Goal: Task Accomplishment & Management: Complete application form

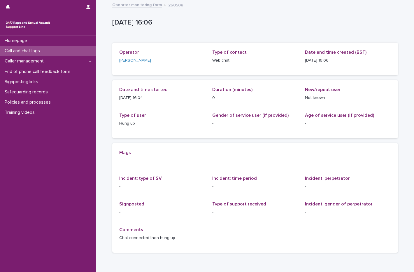
click at [19, 50] on p "Call and chat logs" at bounding box center [23, 51] width 42 height 6
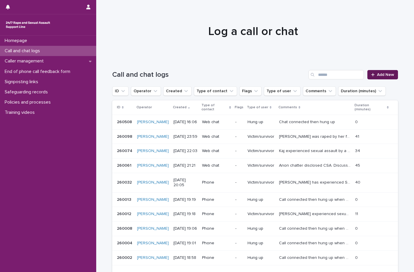
click at [378, 77] on link "Add New" at bounding box center [383, 74] width 31 height 9
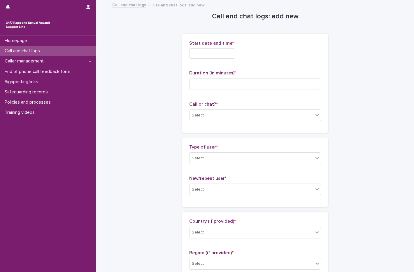
click at [199, 53] on input "text" at bounding box center [212, 53] width 46 height 10
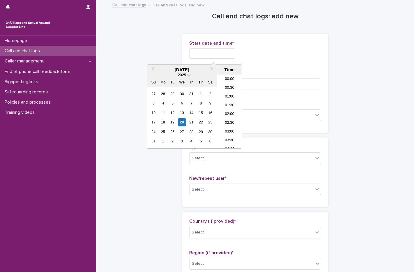
scroll to position [257, 0]
click at [179, 122] on div "20" at bounding box center [182, 122] width 8 height 8
click at [226, 101] on li "16:00" at bounding box center [229, 102] width 25 height 9
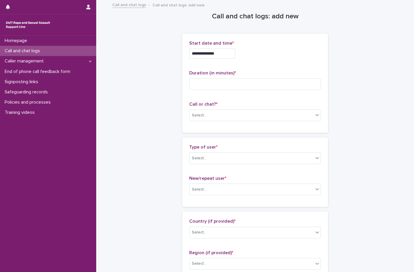
click at [232, 54] on input "**********" at bounding box center [212, 53] width 46 height 10
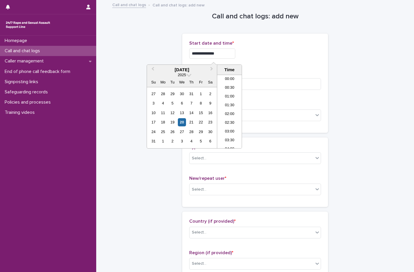
scroll to position [248, 0]
type input "**********"
click at [278, 55] on div "**********" at bounding box center [255, 53] width 132 height 10
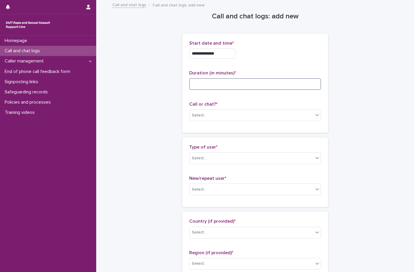
click at [210, 84] on input at bounding box center [255, 84] width 132 height 12
type input "**"
click at [196, 118] on div "Select..." at bounding box center [199, 115] width 15 height 6
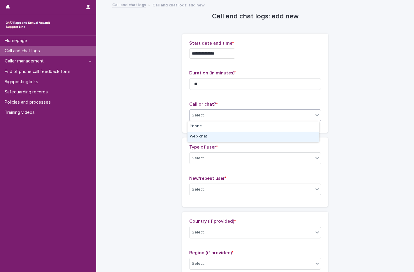
click at [201, 141] on div "Web chat" at bounding box center [253, 137] width 131 height 10
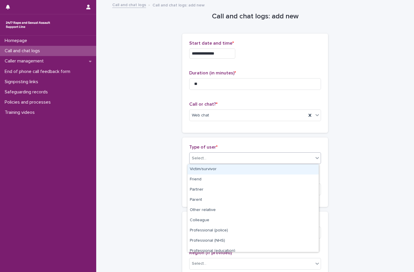
click at [209, 158] on div "Select..." at bounding box center [252, 159] width 124 height 10
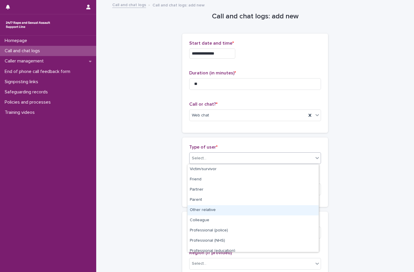
click at [216, 208] on div "Other relative" at bounding box center [253, 210] width 131 height 10
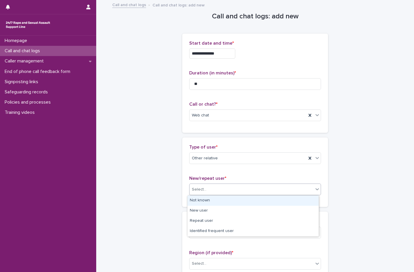
click at [230, 190] on div "Select..." at bounding box center [252, 190] width 124 height 10
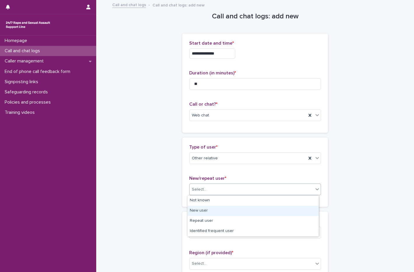
click at [198, 215] on div "New user" at bounding box center [253, 211] width 131 height 10
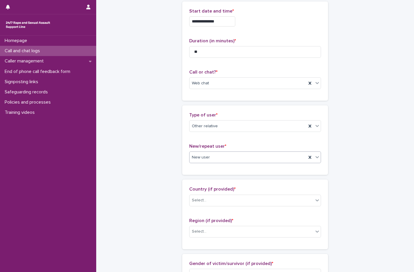
scroll to position [88, 0]
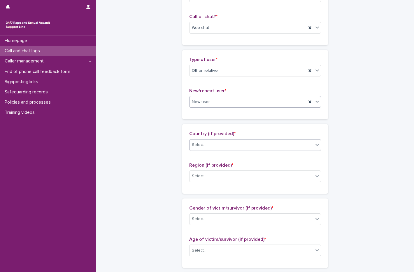
click at [226, 147] on div "Select..." at bounding box center [252, 145] width 124 height 10
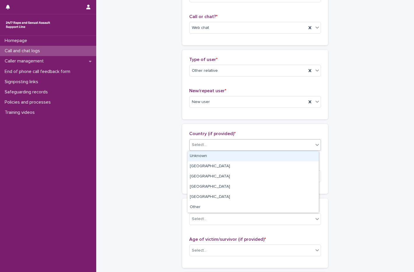
click at [214, 157] on div "Unknown" at bounding box center [253, 156] width 131 height 10
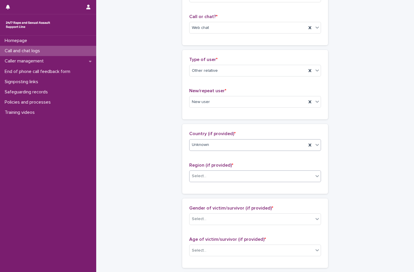
click at [221, 179] on div "Select..." at bounding box center [252, 176] width 124 height 10
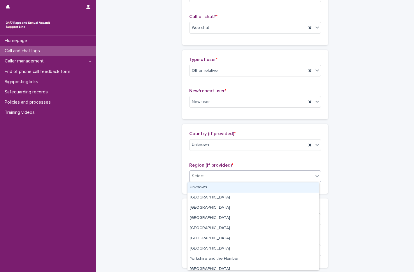
click at [212, 191] on div "Unknown" at bounding box center [253, 187] width 131 height 10
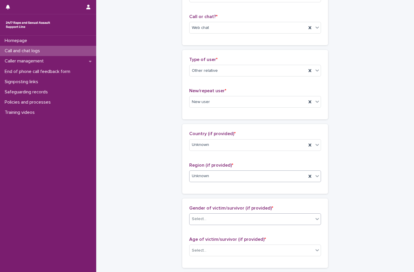
click at [232, 220] on div "Select..." at bounding box center [252, 219] width 124 height 10
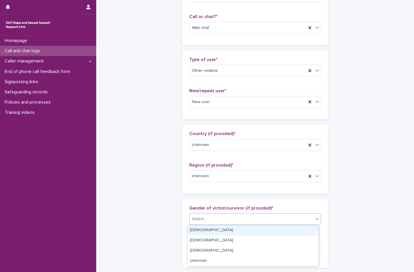
click at [193, 229] on div "[DEMOGRAPHIC_DATA]" at bounding box center [253, 230] width 131 height 10
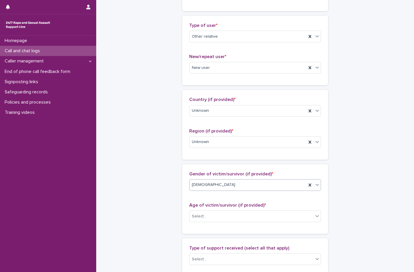
scroll to position [175, 0]
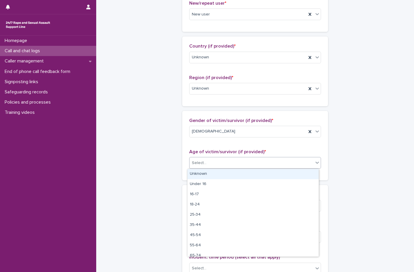
click at [246, 158] on div "Select..." at bounding box center [252, 163] width 124 height 10
click at [228, 172] on div "Unknown" at bounding box center [253, 174] width 131 height 10
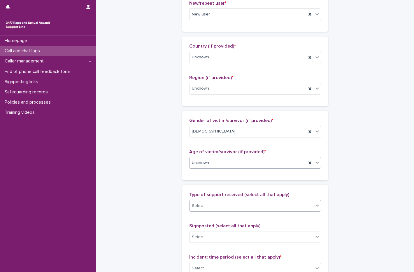
click at [256, 207] on div "Select..." at bounding box center [252, 206] width 124 height 10
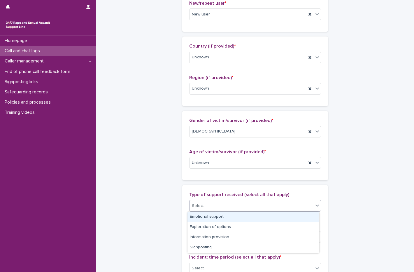
click at [219, 217] on div "Emotional support" at bounding box center [253, 217] width 131 height 10
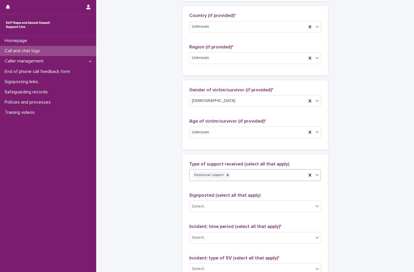
scroll to position [292, 0]
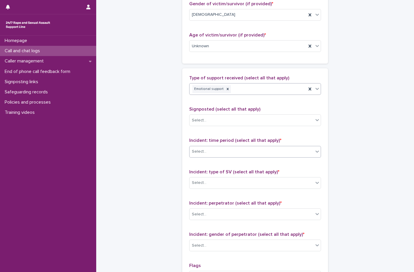
click at [253, 147] on div "Select..." at bounding box center [255, 152] width 132 height 12
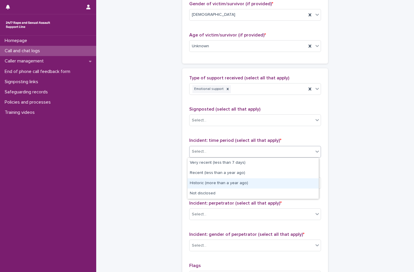
click at [217, 186] on div "Historic (more than a year ago)" at bounding box center [253, 183] width 131 height 10
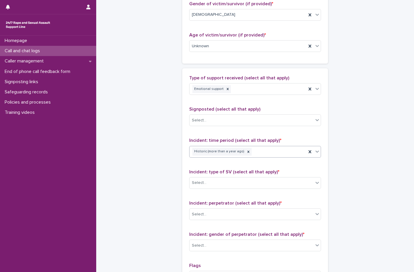
click at [227, 189] on div "Incident: type of SV (select all that apply) * Select..." at bounding box center [255, 181] width 132 height 24
click at [233, 182] on div "Select..." at bounding box center [252, 183] width 124 height 10
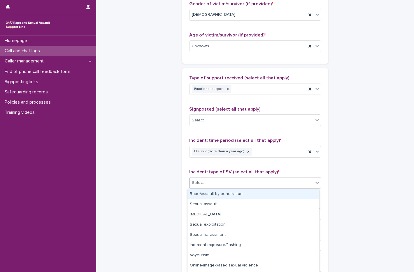
click at [223, 197] on div "Rape/assault by penetration" at bounding box center [253, 194] width 131 height 10
click at [255, 184] on div "Rape/assault by penetration" at bounding box center [248, 183] width 117 height 10
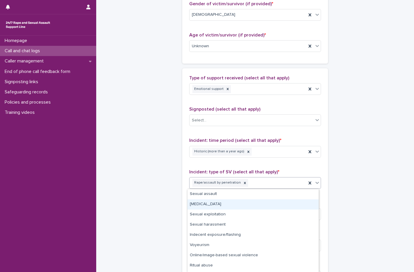
drag, startPoint x: 213, startPoint y: 222, endPoint x: 225, endPoint y: 205, distance: 20.5
click at [225, 205] on div "[MEDICAL_DATA]" at bounding box center [253, 204] width 131 height 10
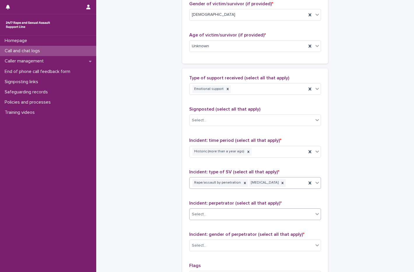
click at [203, 211] on div "Select..." at bounding box center [252, 215] width 124 height 10
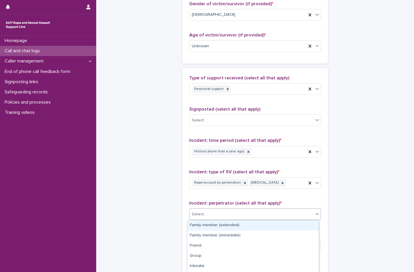
scroll to position [321, 0]
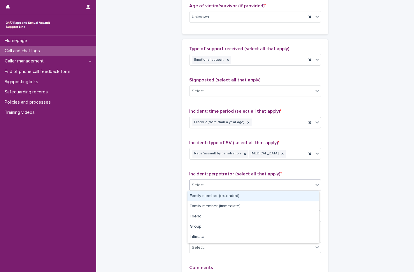
click at [214, 193] on div "Family member (extended)" at bounding box center [253, 196] width 131 height 10
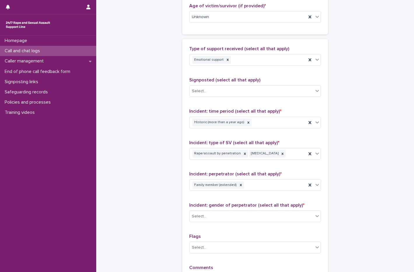
click at [271, 179] on div "Incident: perpetrator (select all that apply) * Family member (extended)" at bounding box center [255, 183] width 132 height 24
click at [254, 184] on div "Family member (extended)" at bounding box center [248, 185] width 117 height 10
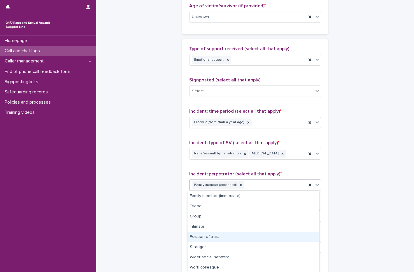
click at [224, 240] on div "Position of trust" at bounding box center [253, 237] width 131 height 10
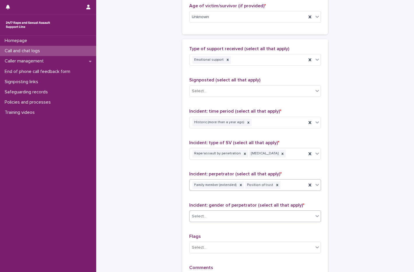
click at [220, 218] on div "Select..." at bounding box center [252, 217] width 124 height 10
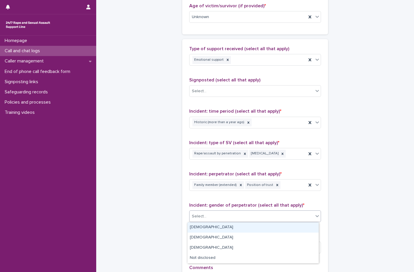
click at [208, 226] on div "[DEMOGRAPHIC_DATA]" at bounding box center [253, 227] width 131 height 10
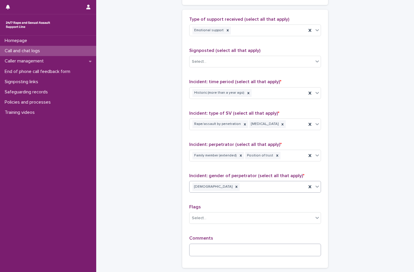
scroll to position [406, 0]
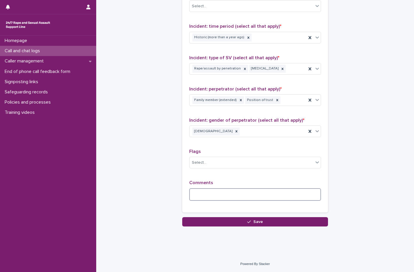
click at [207, 199] on textarea at bounding box center [255, 194] width 132 height 13
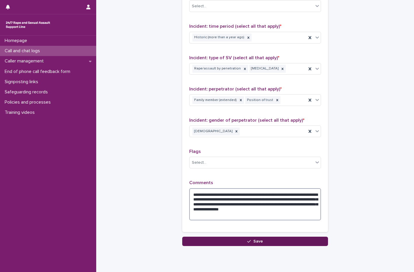
type textarea "**********"
click at [277, 244] on button "Save" at bounding box center [255, 241] width 146 height 9
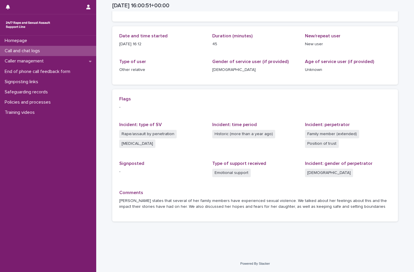
scroll to position [54, 0]
click at [16, 49] on p "Call and chat logs" at bounding box center [23, 51] width 42 height 6
